Goal: Information Seeking & Learning: Learn about a topic

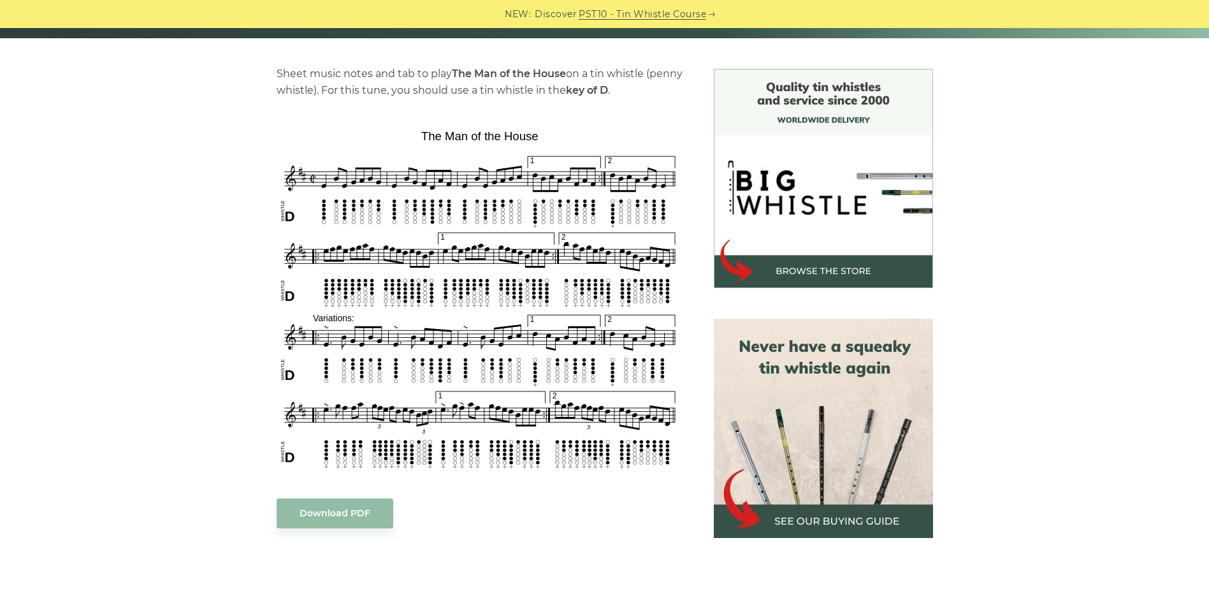
scroll to position [319, 0]
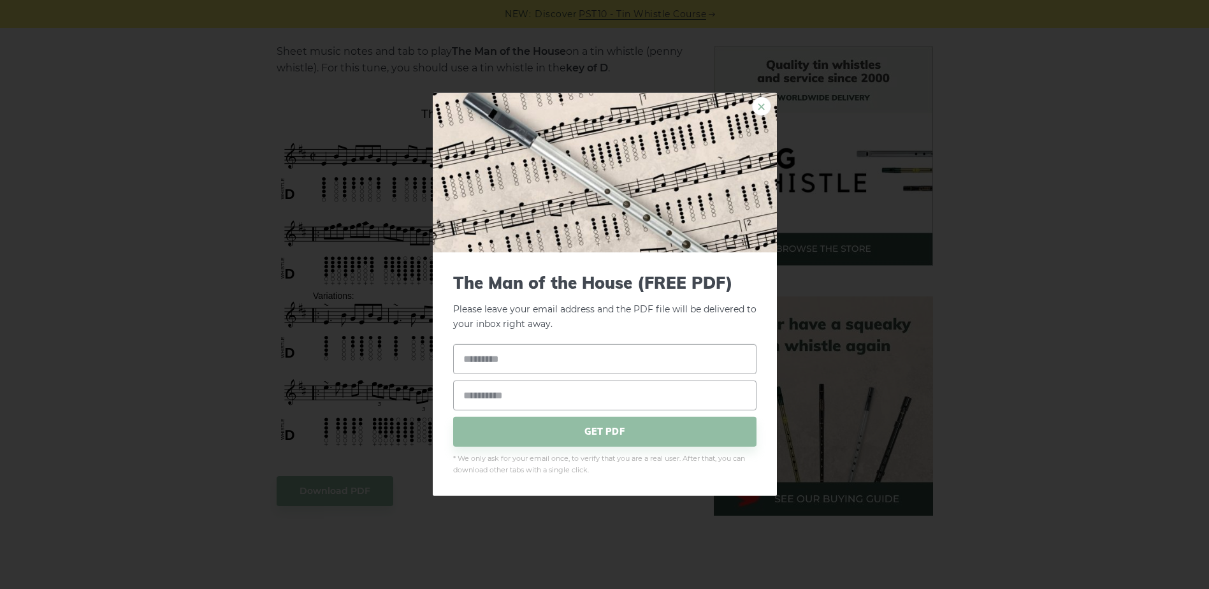
click at [758, 106] on link "×" at bounding box center [761, 106] width 19 height 19
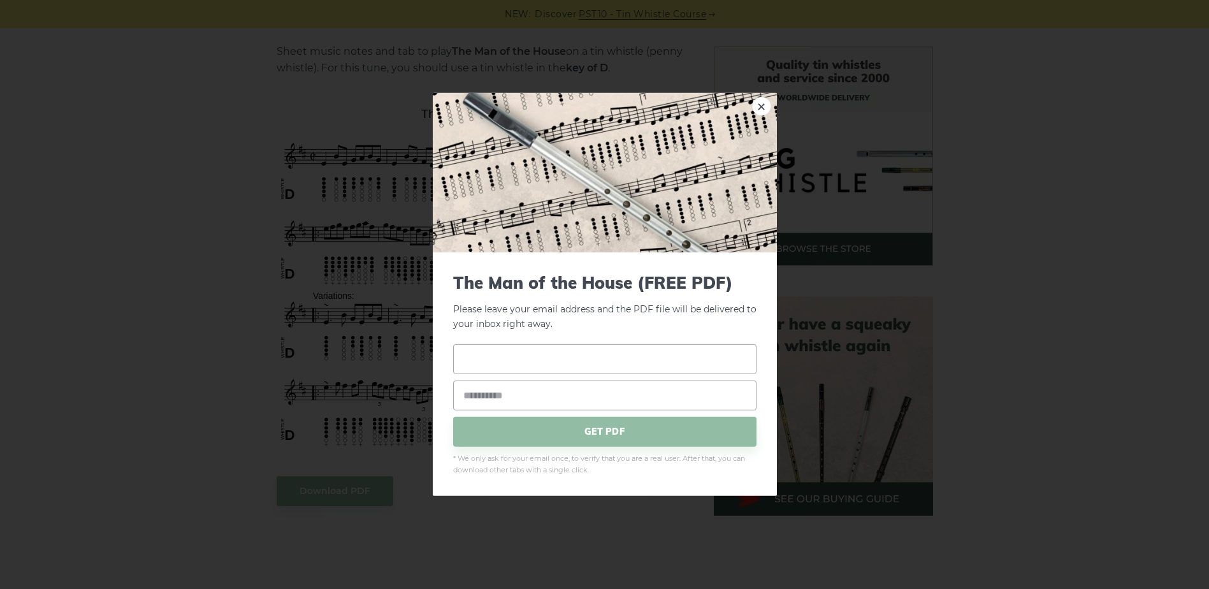
click at [579, 359] on input "text" at bounding box center [604, 359] width 303 height 30
click at [762, 98] on link "×" at bounding box center [761, 106] width 19 height 19
click at [758, 107] on link "×" at bounding box center [761, 106] width 19 height 19
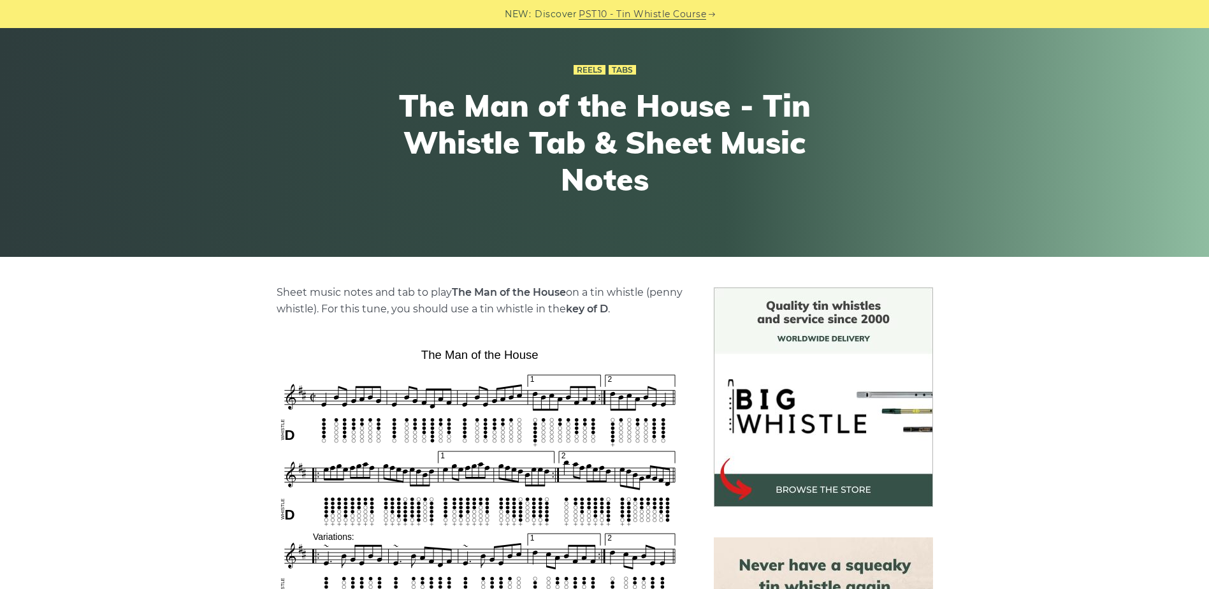
scroll to position [0, 0]
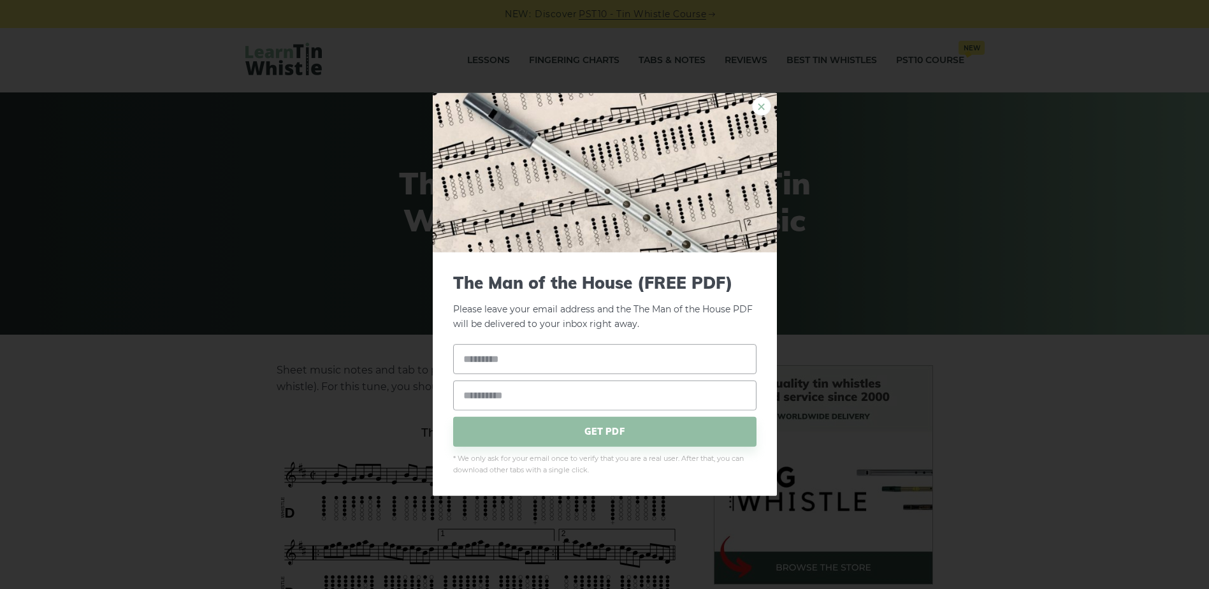
click at [759, 103] on link "×" at bounding box center [761, 106] width 19 height 19
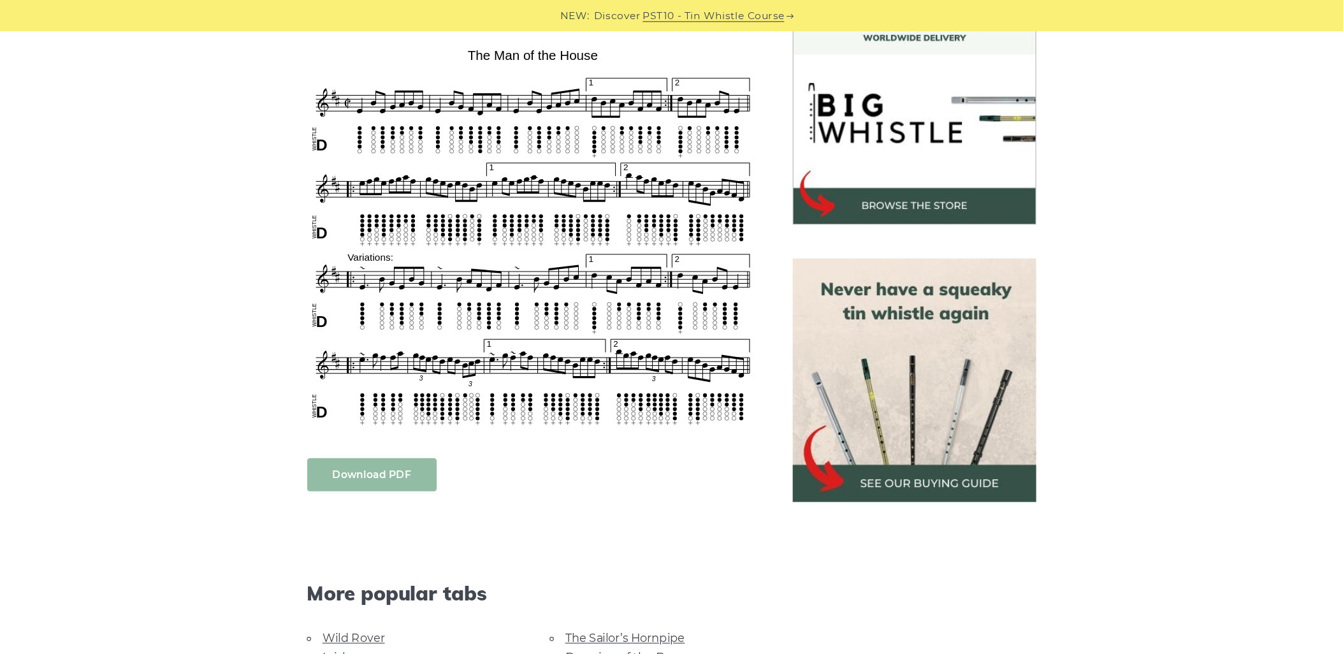
scroll to position [701, 0]
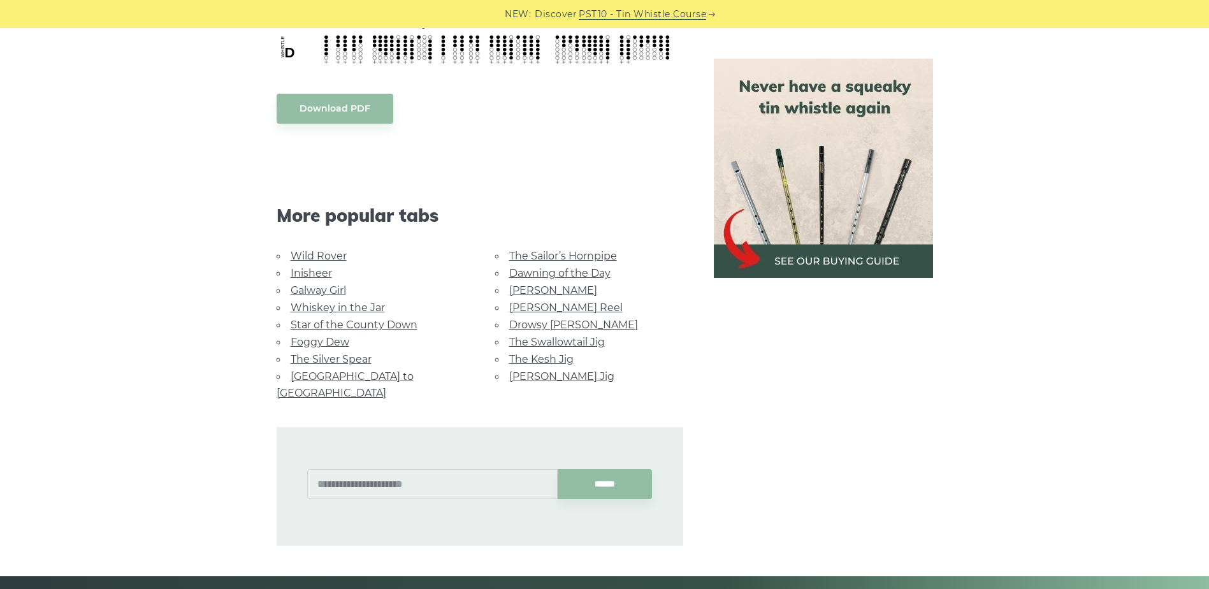
click at [537, 340] on link "The Swallowtail Jig" at bounding box center [557, 342] width 96 height 12
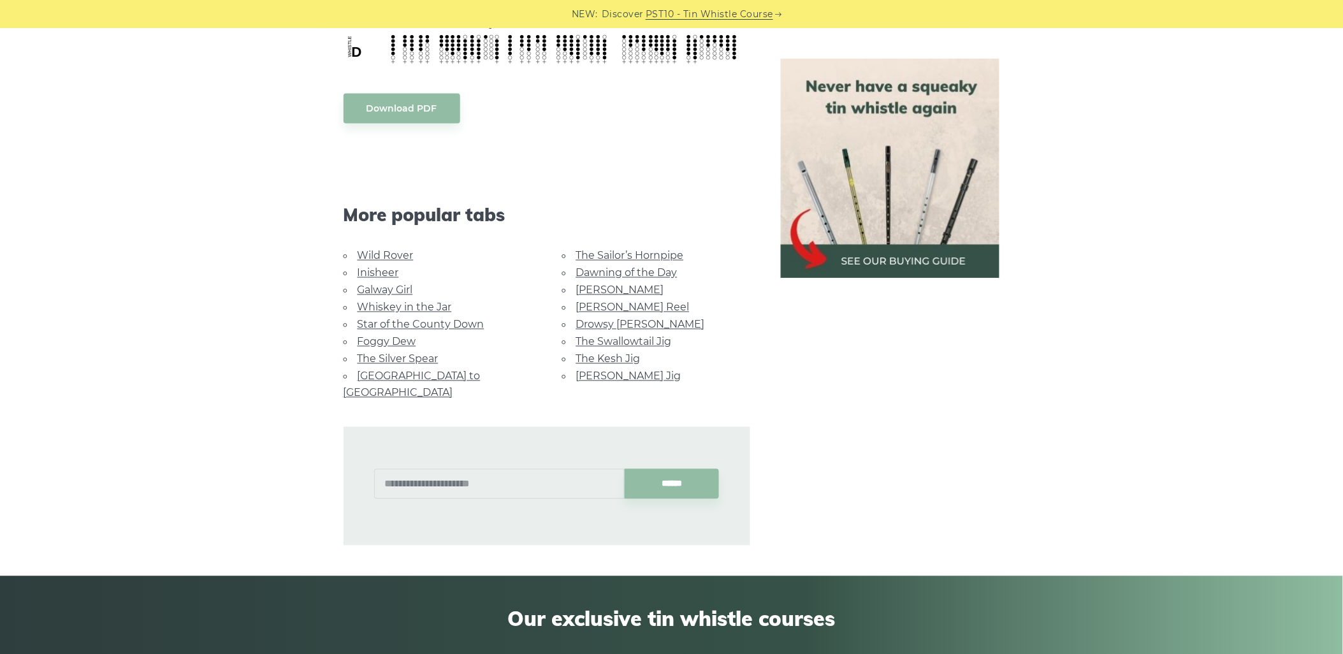
click at [393, 302] on link "Whiskey in the Jar" at bounding box center [405, 307] width 94 height 12
click at [406, 371] on link "[GEOGRAPHIC_DATA] to [GEOGRAPHIC_DATA]" at bounding box center [412, 384] width 137 height 29
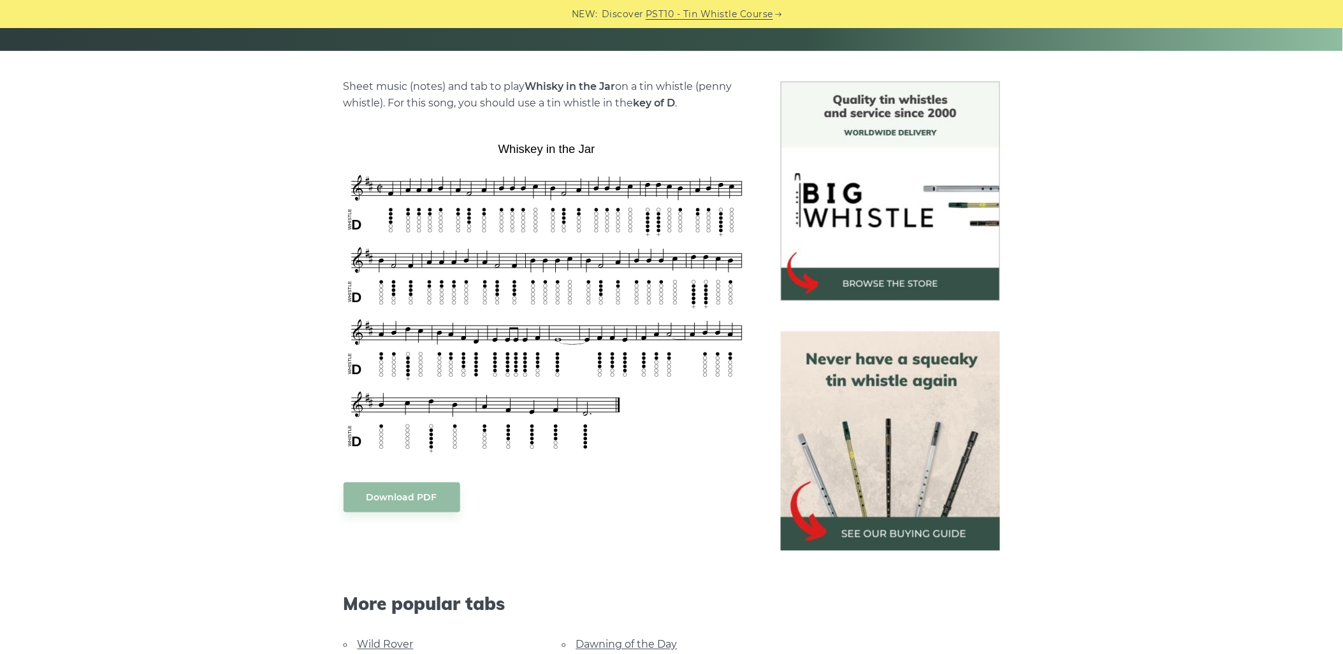
scroll to position [283, 0]
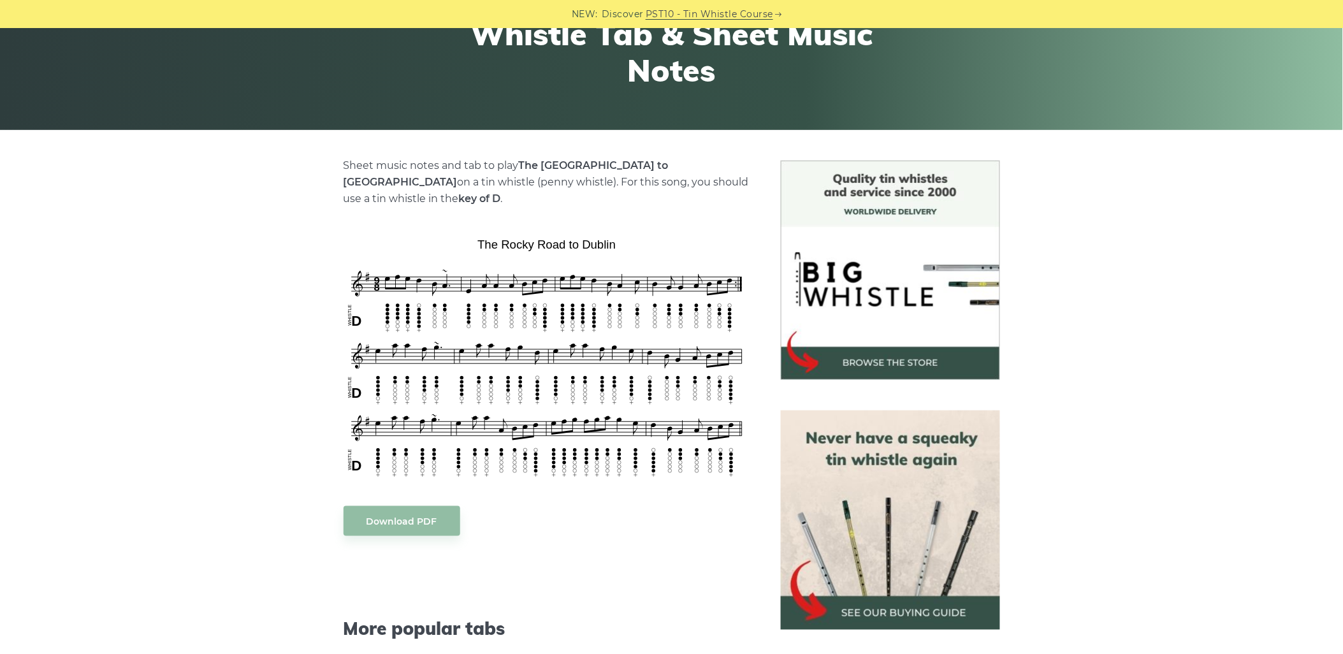
scroll to position [212, 0]
